Goal: Task Accomplishment & Management: Manage account settings

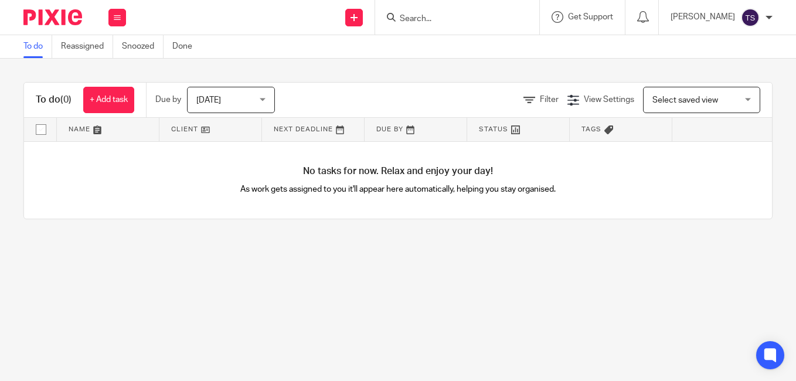
click at [758, 21] on img at bounding box center [750, 17] width 19 height 19
click at [125, 18] on button at bounding box center [117, 18] width 18 height 18
click at [151, 195] on div "No tasks for now. Relax and enjoy your day! As work gets assigned to you it'll …" at bounding box center [398, 180] width 748 height 77
click at [751, 21] on img at bounding box center [750, 17] width 19 height 19
click at [768, 16] on div at bounding box center [768, 17] width 7 height 7
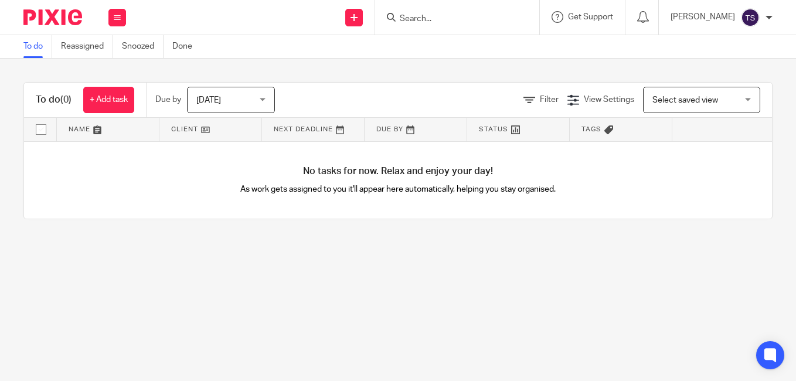
click at [768, 16] on div at bounding box center [768, 17] width 7 height 7
click at [716, 49] on span "My profile" at bounding box center [723, 47] width 36 height 8
